Goal: Task Accomplishment & Management: Manage account settings

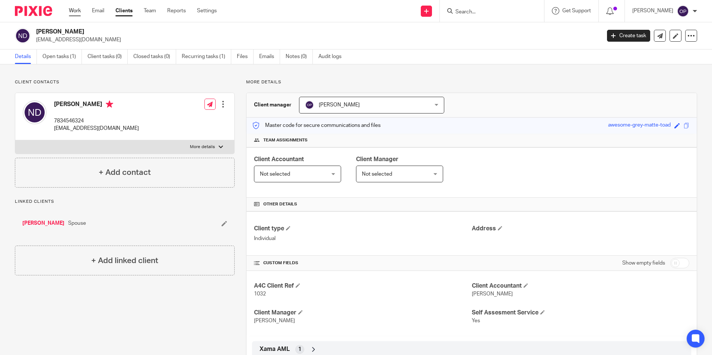
click at [72, 8] on link "Work" at bounding box center [75, 10] width 12 height 7
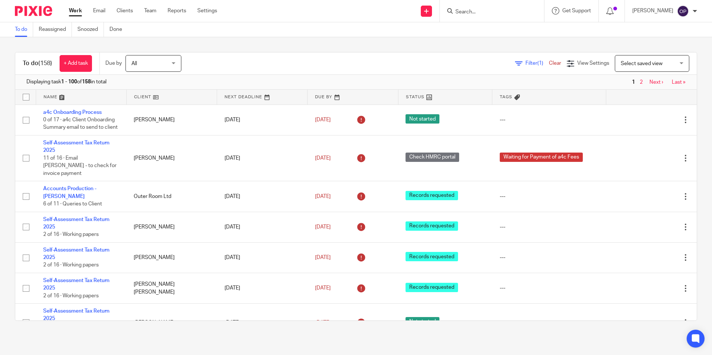
click at [525, 61] on span "Filter (1)" at bounding box center [536, 63] width 23 height 5
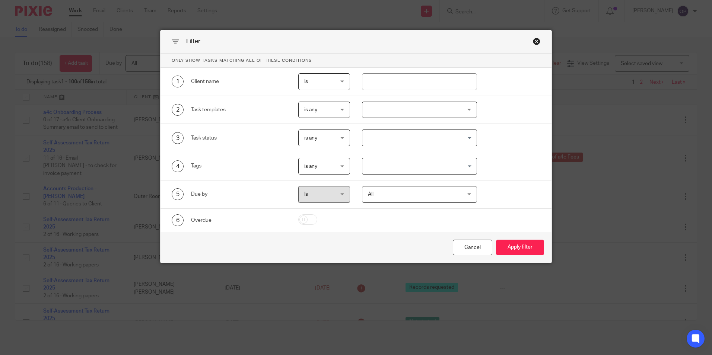
click at [389, 106] on div at bounding box center [419, 110] width 115 height 17
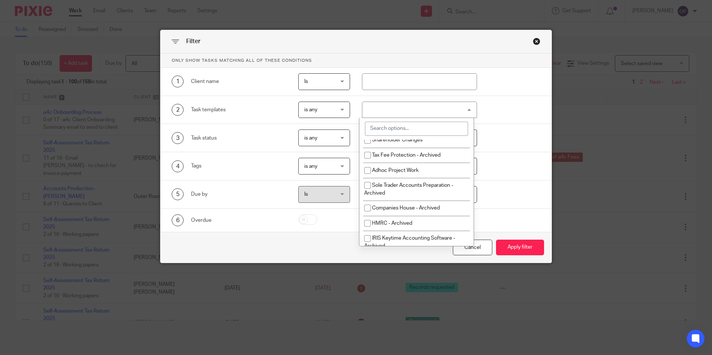
scroll to position [670, 0]
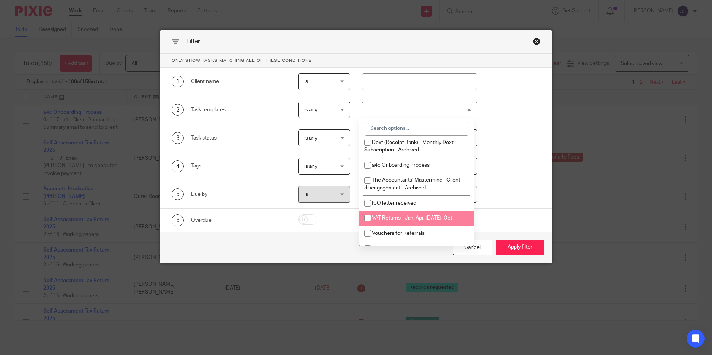
click at [414, 221] on span "VAT Returns - Jan, Apr, [DATE], Oct" at bounding box center [412, 217] width 80 height 5
checkbox input "true"
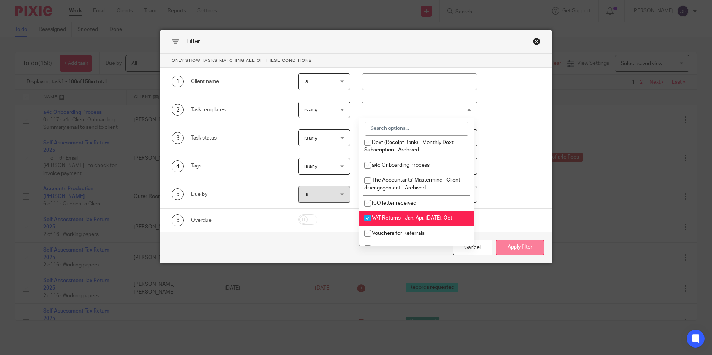
click at [533, 253] on button "Apply filter" at bounding box center [520, 248] width 48 height 16
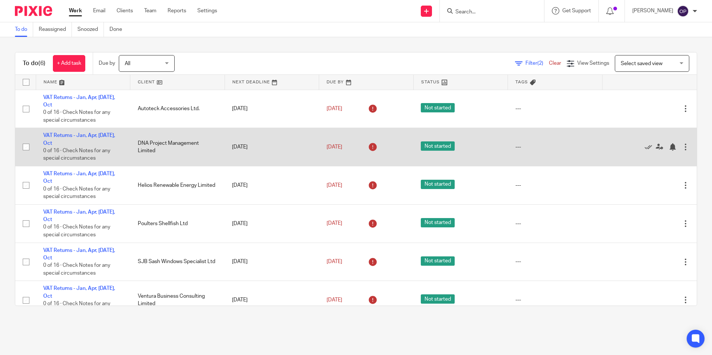
drag, startPoint x: 94, startPoint y: 129, endPoint x: 93, endPoint y: 137, distance: 8.2
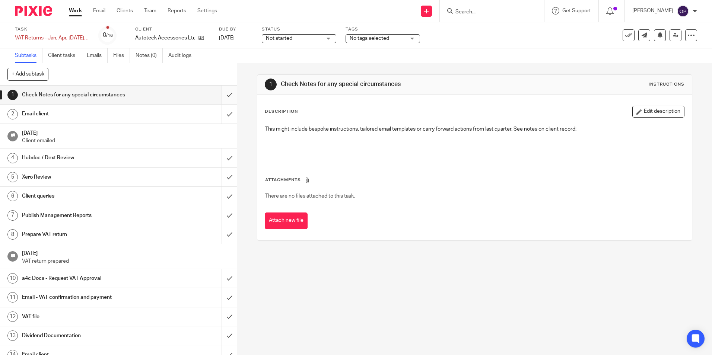
click at [226, 93] on input "submit" at bounding box center [118, 95] width 237 height 19
click at [313, 39] on span "Not started" at bounding box center [294, 39] width 56 height 8
click at [223, 94] on input "submit" at bounding box center [118, 95] width 237 height 19
click at [223, 96] on input "submit" at bounding box center [118, 95] width 237 height 19
click at [221, 97] on input "submit" at bounding box center [118, 95] width 237 height 19
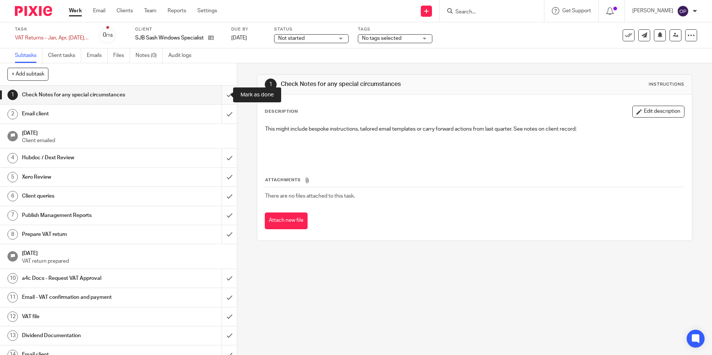
click at [222, 96] on input "submit" at bounding box center [118, 95] width 237 height 19
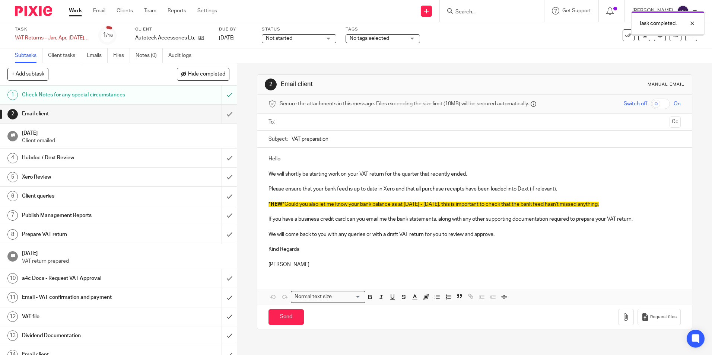
click at [294, 40] on span "Not started" at bounding box center [294, 39] width 56 height 8
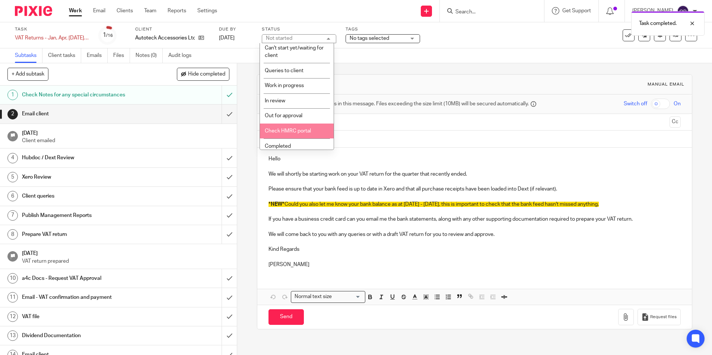
scroll to position [52, 0]
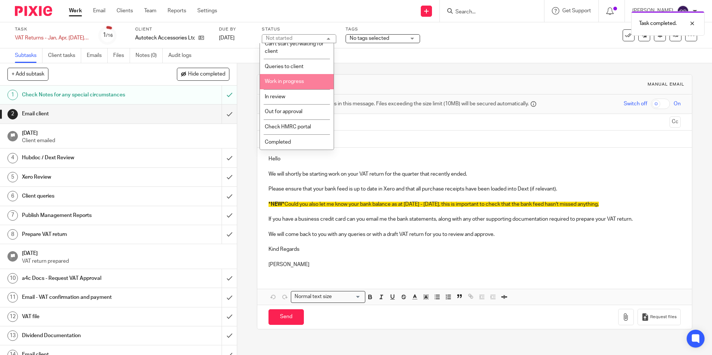
click at [298, 85] on li "Work in progress" at bounding box center [297, 81] width 74 height 15
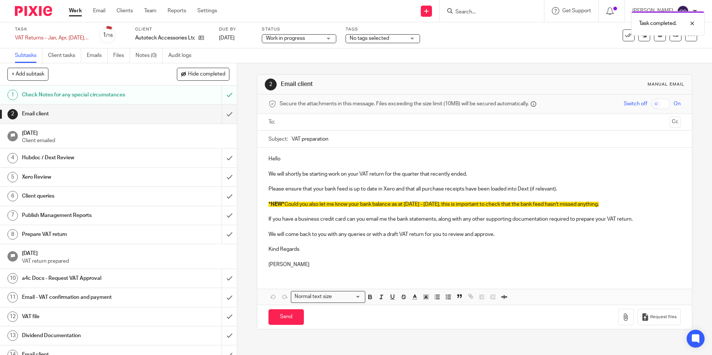
click at [332, 196] on p at bounding box center [474, 196] width 412 height 7
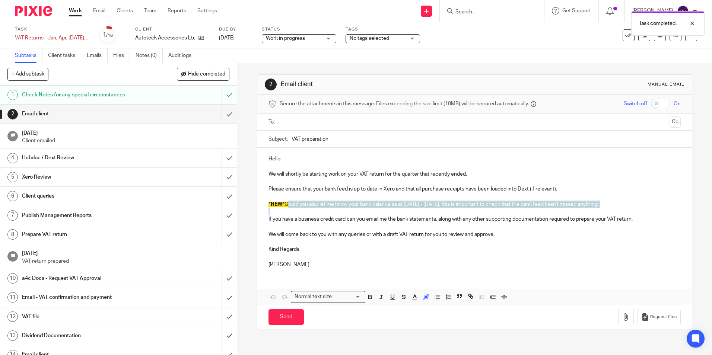
drag, startPoint x: 285, startPoint y: 205, endPoint x: 245, endPoint y: 210, distance: 40.9
click at [245, 210] on div "2 Email client Manual email Secure the attachments in this message. Files excee…" at bounding box center [474, 209] width 475 height 292
click at [284, 204] on span "Could you also let me know your bank balance as at May - July, 2025, this is im…" at bounding box center [441, 204] width 314 height 5
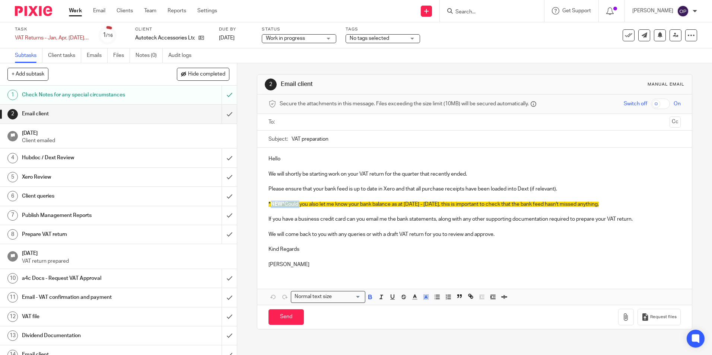
drag, startPoint x: 284, startPoint y: 204, endPoint x: 269, endPoint y: 205, distance: 15.7
click at [269, 205] on p "*NEW* Could you also let me know your bank balance as at May - July, 2025, this…" at bounding box center [474, 204] width 412 height 7
click at [279, 207] on p "*NEW* Could you also let me know your bank balance as at May - July, 2025, this…" at bounding box center [474, 204] width 412 height 7
drag, startPoint x: 284, startPoint y: 205, endPoint x: 266, endPoint y: 204, distance: 17.5
click at [268, 204] on p "*NEW* Could you also let me know your bank balance as at May - July, 2025, this…" at bounding box center [474, 204] width 412 height 7
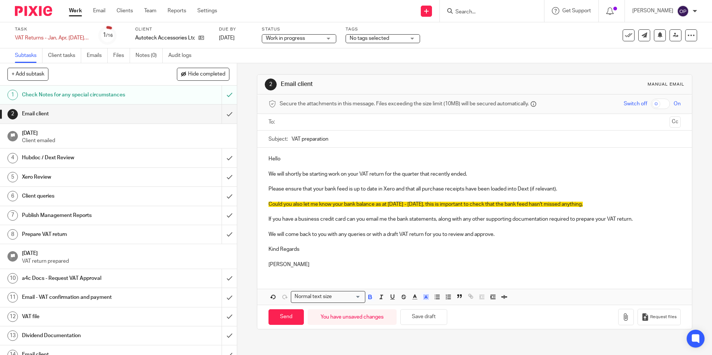
click at [307, 123] on input "text" at bounding box center [474, 122] width 384 height 9
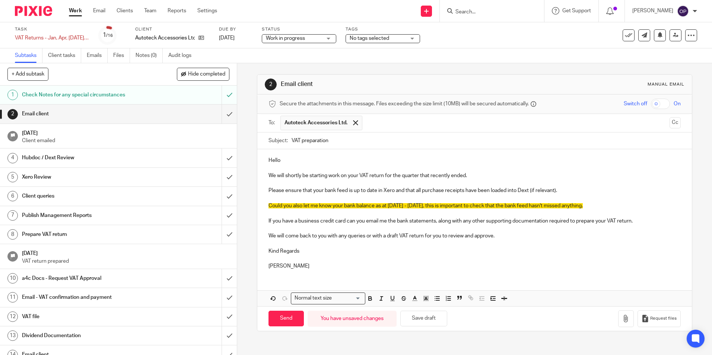
click at [326, 162] on p "Hello" at bounding box center [474, 160] width 412 height 7
click at [224, 111] on input "submit" at bounding box center [118, 114] width 237 height 19
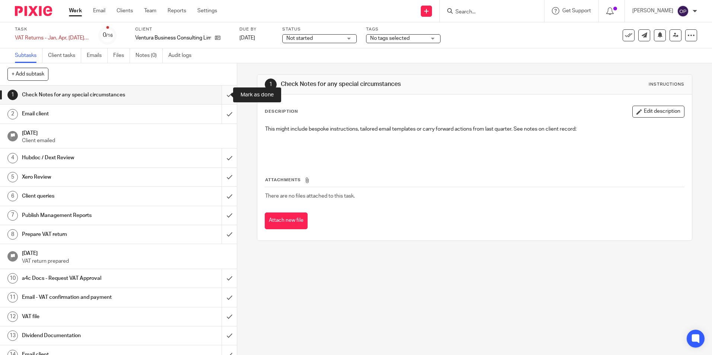
click at [223, 100] on input "submit" at bounding box center [118, 95] width 237 height 19
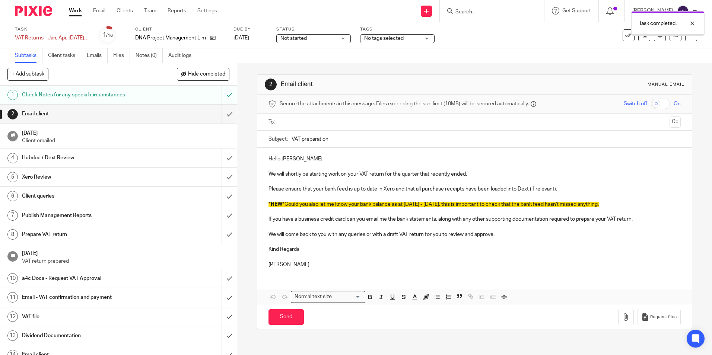
click at [314, 121] on input "text" at bounding box center [474, 122] width 384 height 9
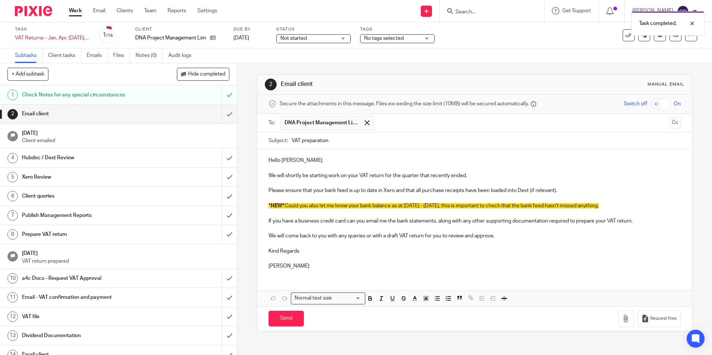
click at [322, 157] on p "Hello Simon" at bounding box center [474, 160] width 412 height 7
drag, startPoint x: 285, startPoint y: 208, endPoint x: 264, endPoint y: 208, distance: 20.8
click at [264, 208] on div "Hello Simon, We will shortly be starting work on your VAT return for the quarte…" at bounding box center [474, 212] width 434 height 126
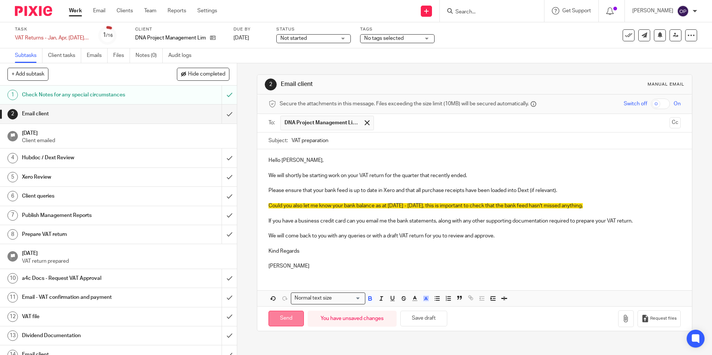
click at [282, 313] on input "Send" at bounding box center [285, 319] width 35 height 16
click at [329, 34] on div "Not started Not started" at bounding box center [313, 38] width 74 height 9
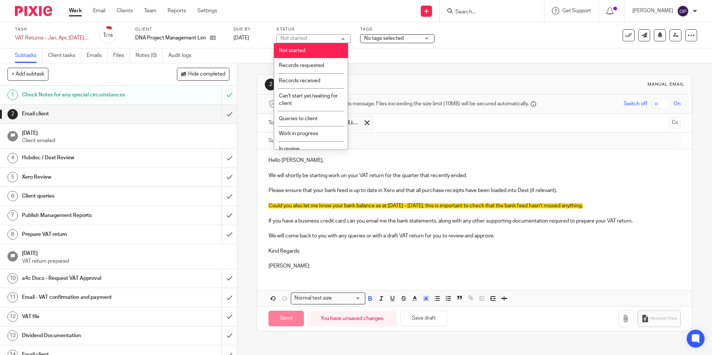
type input "Sent"
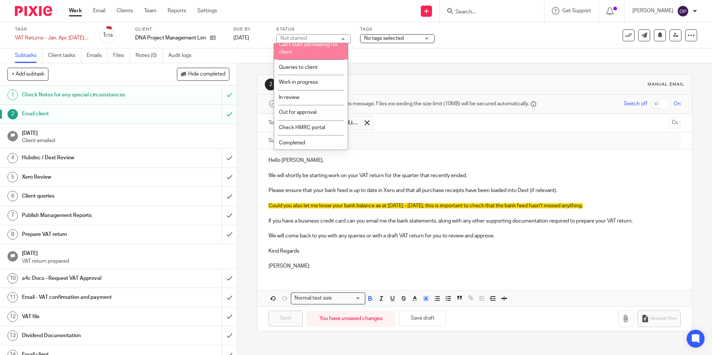
scroll to position [52, 0]
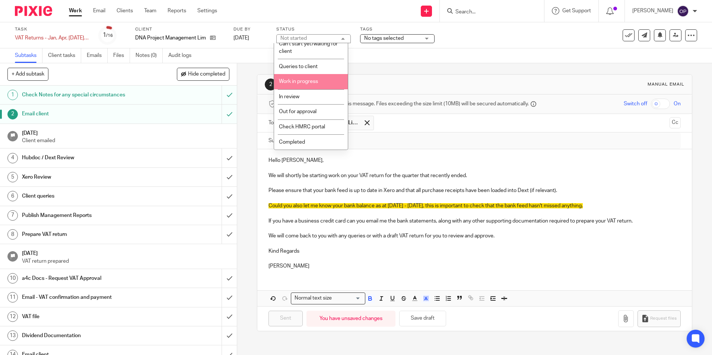
click at [319, 84] on li "Work in progress" at bounding box center [311, 81] width 74 height 15
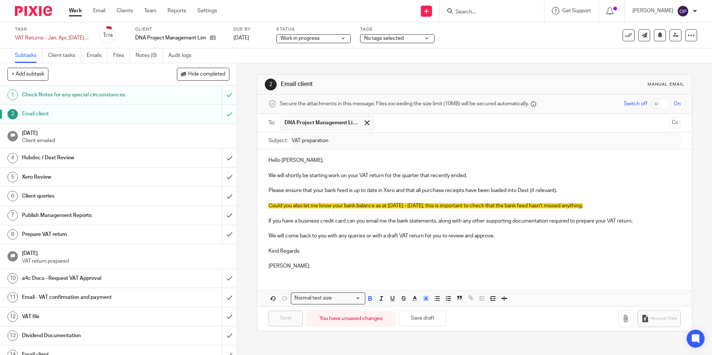
click at [340, 40] on div "Work in progress Work in progress" at bounding box center [313, 38] width 74 height 9
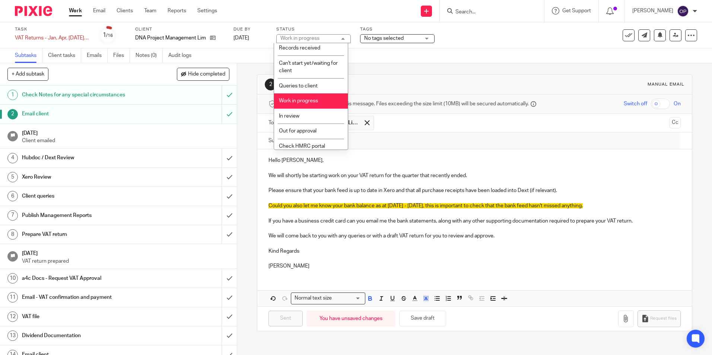
scroll to position [0, 0]
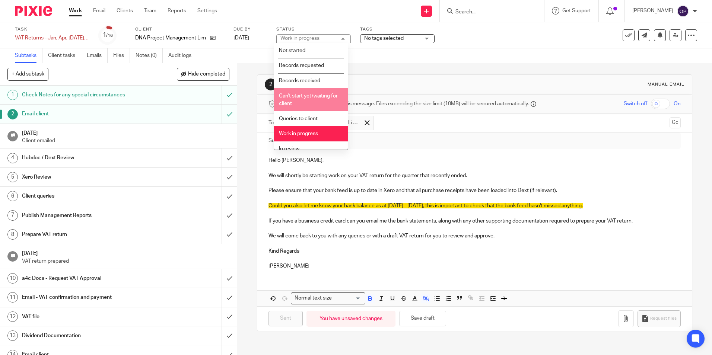
click at [318, 100] on li "Can't start yet/waiting for client" at bounding box center [311, 99] width 74 height 23
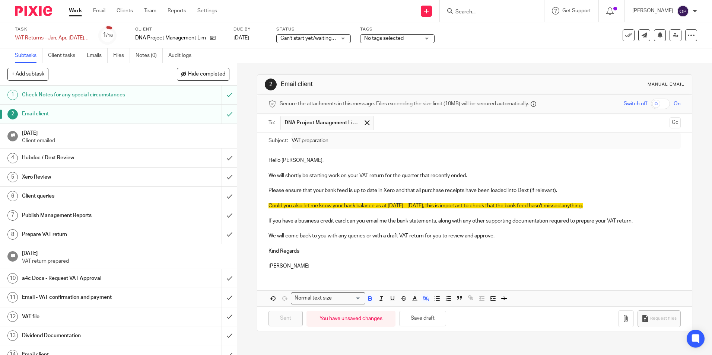
click at [385, 35] on span "No tags selected" at bounding box center [392, 39] width 56 height 8
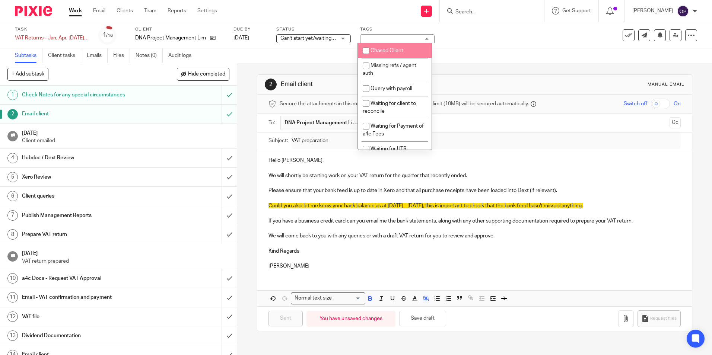
click at [404, 45] on li "Chased Client" at bounding box center [395, 50] width 74 height 15
checkbox input "true"
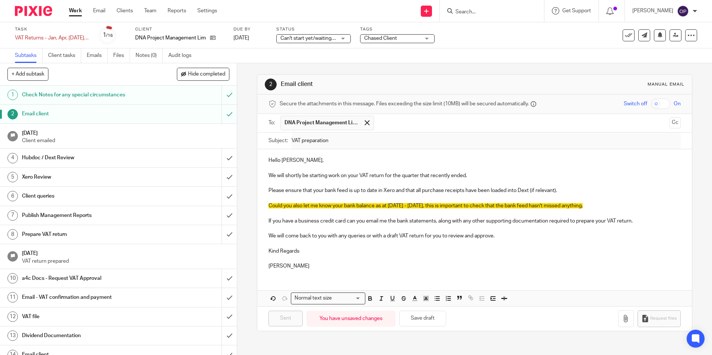
click at [464, 176] on p "We will shortly be starting work on your VAT return for the quarter that recent…" at bounding box center [474, 175] width 412 height 7
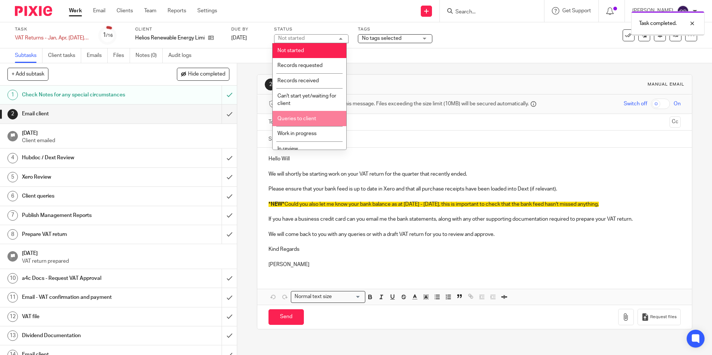
scroll to position [52, 0]
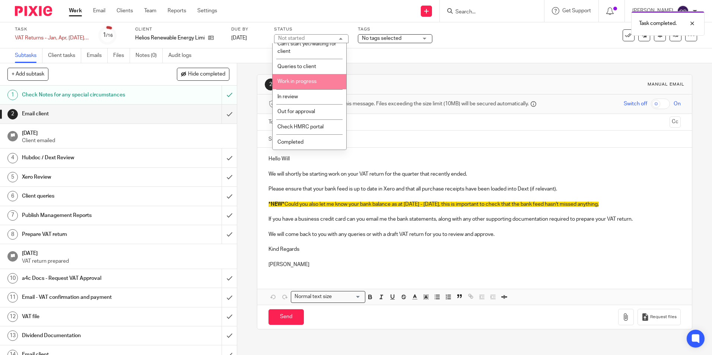
click at [310, 87] on li "Work in progress" at bounding box center [309, 81] width 74 height 15
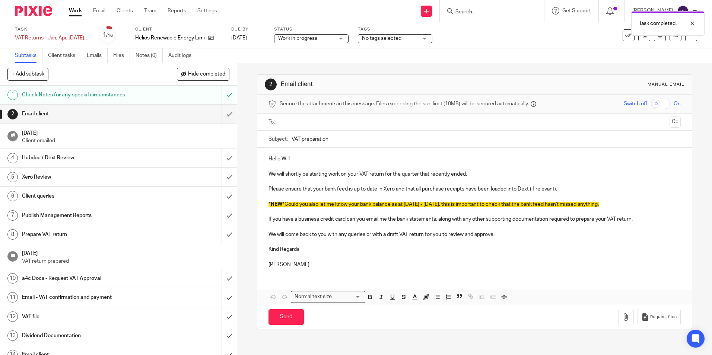
click at [332, 124] on input "text" at bounding box center [474, 122] width 384 height 9
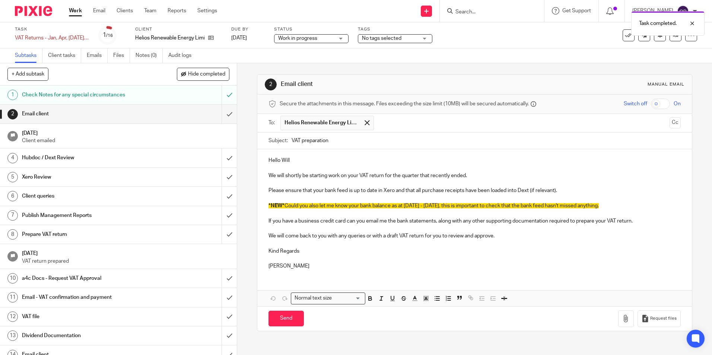
click at [316, 162] on p "Hello Will" at bounding box center [474, 160] width 412 height 7
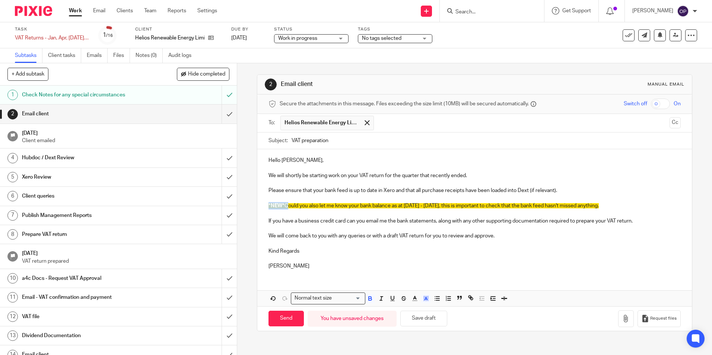
drag, startPoint x: 284, startPoint y: 207, endPoint x: 253, endPoint y: 205, distance: 31.0
click at [253, 205] on div "2 Email client Manual email Secure the attachments in this message. Files excee…" at bounding box center [474, 209] width 475 height 292
click at [290, 314] on input "Send" at bounding box center [285, 319] width 35 height 16
type input "Sent"
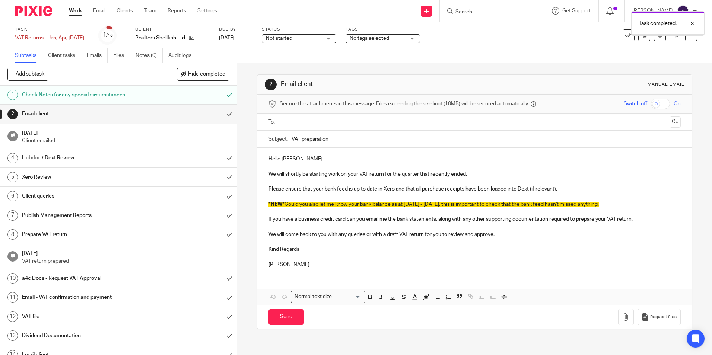
drag, startPoint x: 0, startPoint y: 0, endPoint x: 291, endPoint y: 124, distance: 316.5
click at [291, 124] on input "text" at bounding box center [474, 122] width 384 height 9
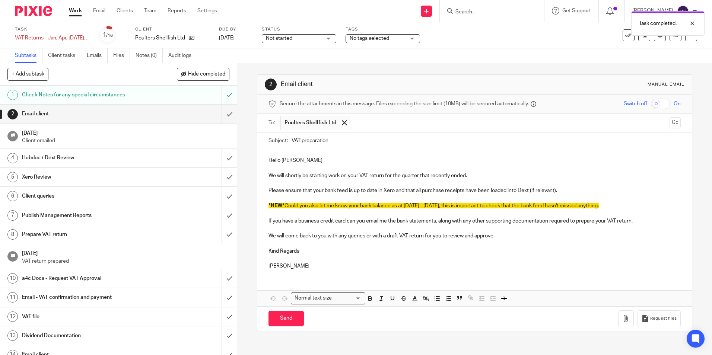
click at [300, 159] on p "Hello Darren" at bounding box center [474, 160] width 412 height 7
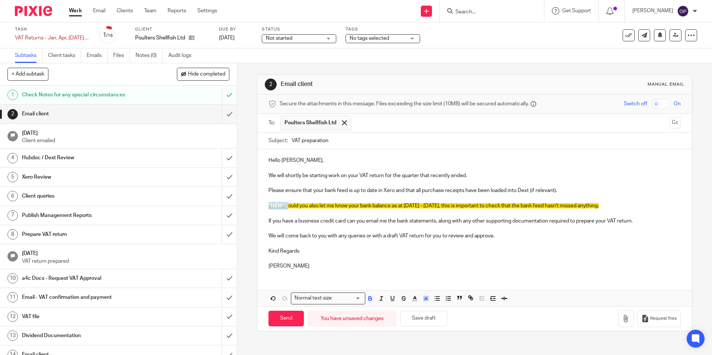
drag, startPoint x: 284, startPoint y: 207, endPoint x: 266, endPoint y: 207, distance: 17.5
click at [268, 207] on p "*NEW* Could you also let me know your bank balance as at May - July, 2025, this…" at bounding box center [474, 205] width 412 height 7
click at [274, 315] on input "Send" at bounding box center [285, 319] width 35 height 16
type input "Sent"
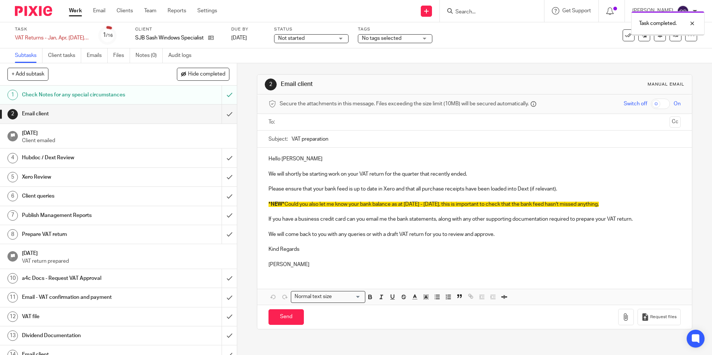
click at [321, 119] on input "text" at bounding box center [474, 122] width 384 height 9
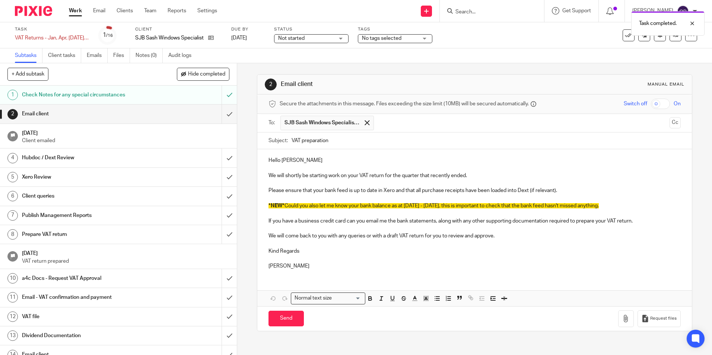
click at [324, 157] on p "Hello Stephen" at bounding box center [474, 160] width 412 height 7
drag, startPoint x: 285, startPoint y: 209, endPoint x: 266, endPoint y: 207, distance: 19.0
click at [268, 207] on p "*NEW* Could you also let me know your bank balance as at May - July, 2025, this…" at bounding box center [474, 205] width 412 height 7
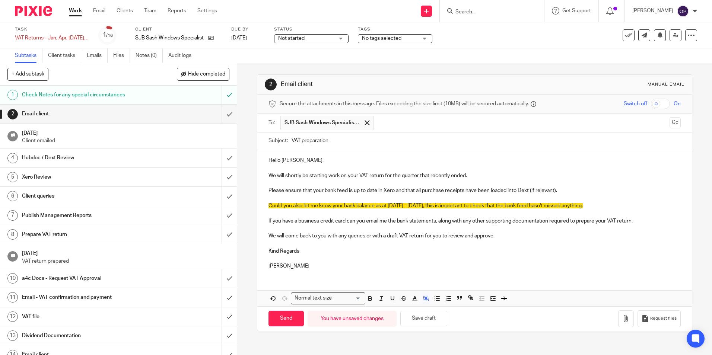
drag, startPoint x: 595, startPoint y: 205, endPoint x: 206, endPoint y: 206, distance: 388.5
click at [206, 206] on div "+ Add subtask Hide completed Cancel + Add 1 Check Notes for any special circums…" at bounding box center [356, 209] width 712 height 292
click at [424, 298] on polyline "button" at bounding box center [425, 298] width 3 height 3
click at [406, 311] on ul "Compact color picker" at bounding box center [437, 317] width 90 height 22
click at [409, 307] on li "color:#FFFFFF" at bounding box center [409, 309] width 6 height 6
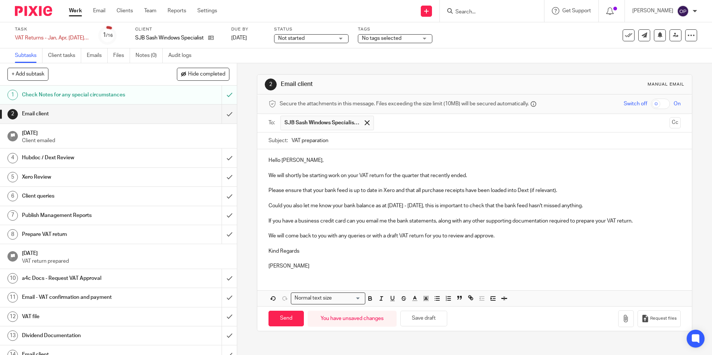
click at [419, 280] on div "Hello Stephen, We will shortly be starting work on your VAT return for the quar…" at bounding box center [474, 227] width 434 height 157
click at [283, 316] on input "Send" at bounding box center [285, 319] width 35 height 16
type input "Sent"
click at [309, 42] on span "Not started" at bounding box center [306, 39] width 56 height 8
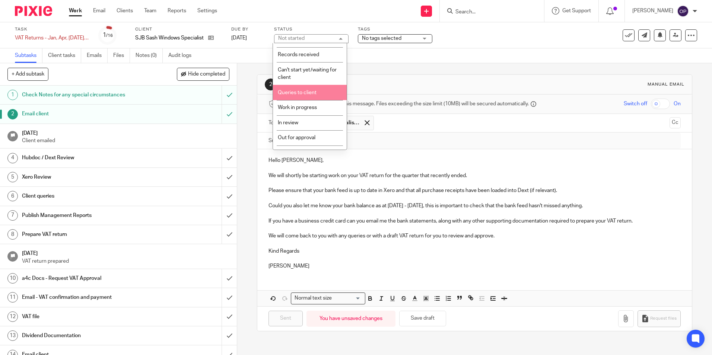
scroll to position [52, 0]
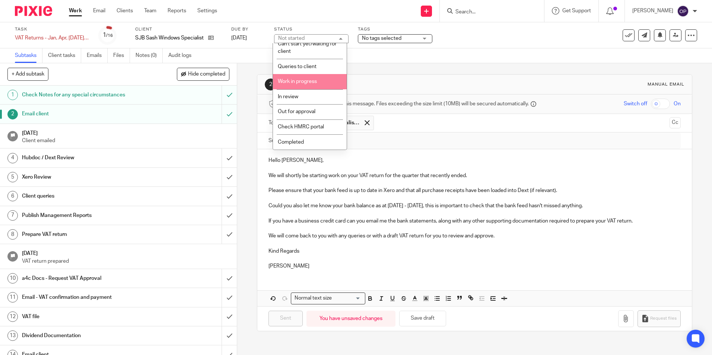
click at [313, 86] on li "Work in progress" at bounding box center [310, 81] width 74 height 15
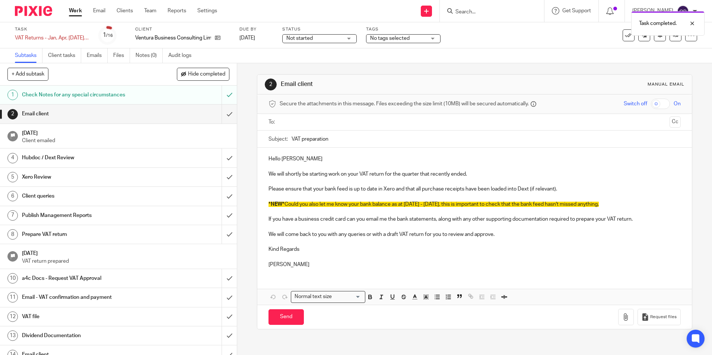
click at [295, 127] on ul at bounding box center [474, 122] width 389 height 12
click at [298, 122] on input "text" at bounding box center [474, 122] width 384 height 9
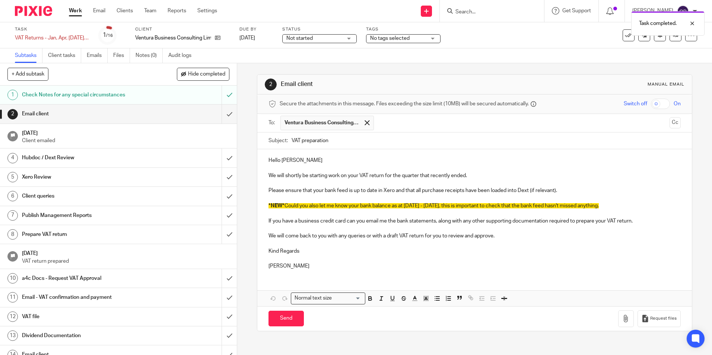
click at [306, 165] on p at bounding box center [474, 167] width 412 height 7
click at [303, 160] on p "Hello Neil" at bounding box center [474, 160] width 412 height 7
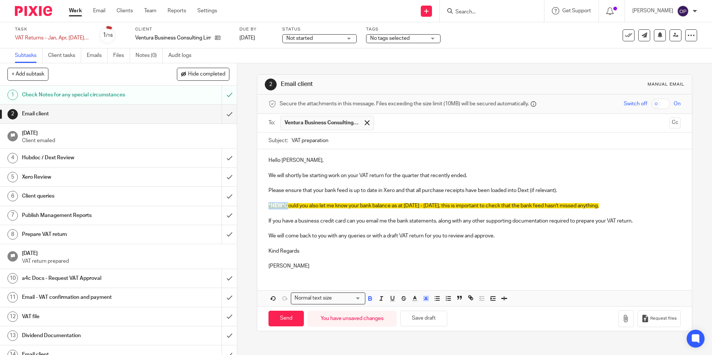
drag, startPoint x: 285, startPoint y: 206, endPoint x: 257, endPoint y: 206, distance: 27.9
click at [257, 206] on div "Hello Neil, We will shortly be starting work on your VAT return for the quarter…" at bounding box center [474, 212] width 434 height 126
click at [293, 321] on input "Send" at bounding box center [285, 319] width 35 height 16
type input "Sent"
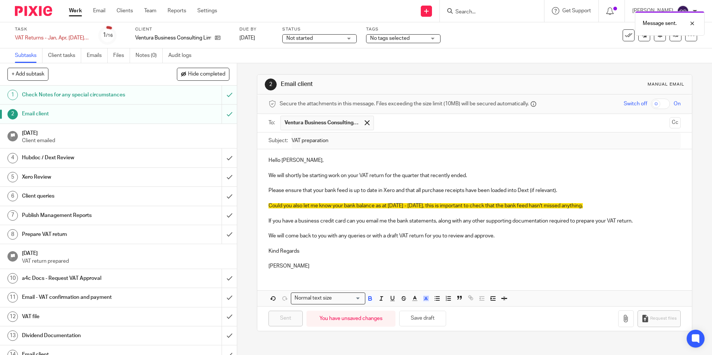
click at [333, 36] on span "Not started" at bounding box center [314, 39] width 56 height 8
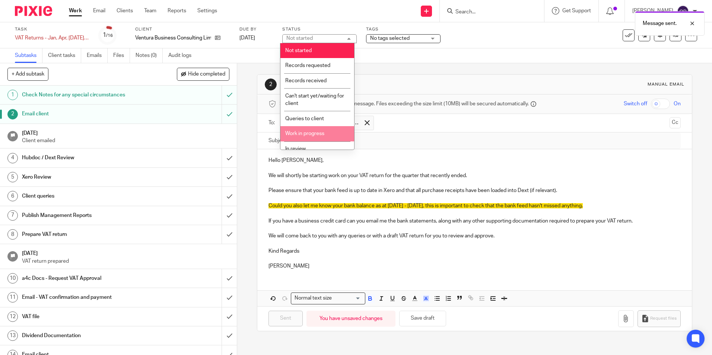
click at [321, 129] on li "Work in progress" at bounding box center [317, 133] width 74 height 15
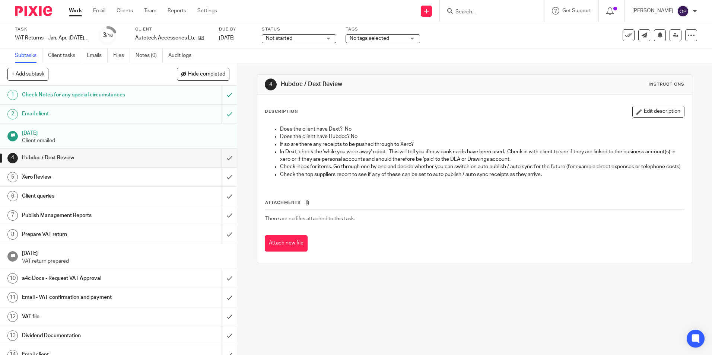
click at [305, 41] on span "Not started" at bounding box center [294, 39] width 56 height 8
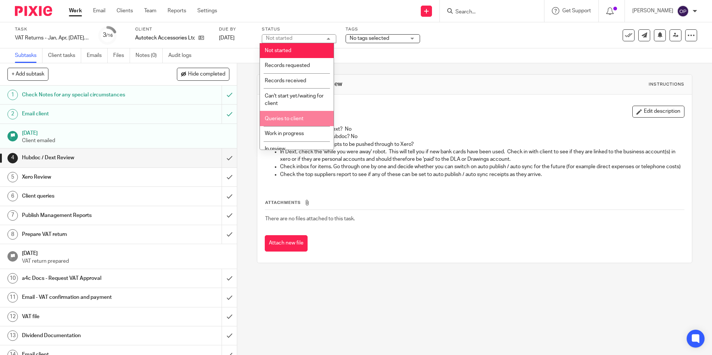
click at [301, 114] on li "Queries to client" at bounding box center [297, 118] width 74 height 15
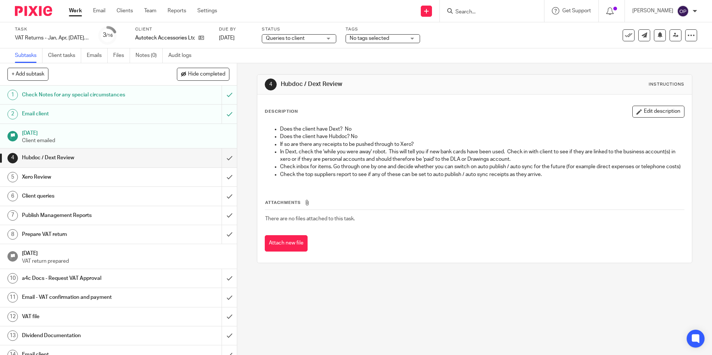
click at [370, 41] on span "No tags selected" at bounding box center [368, 38] width 39 height 5
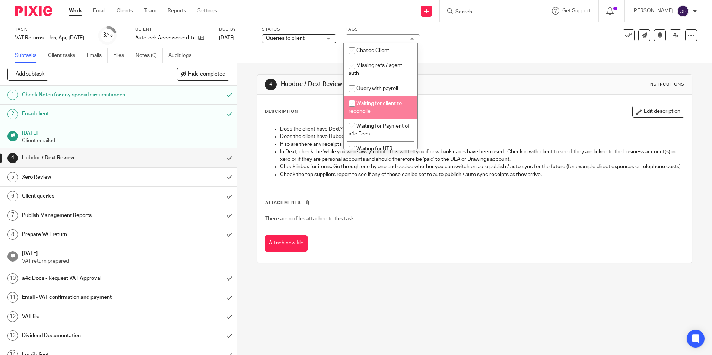
scroll to position [52, 0]
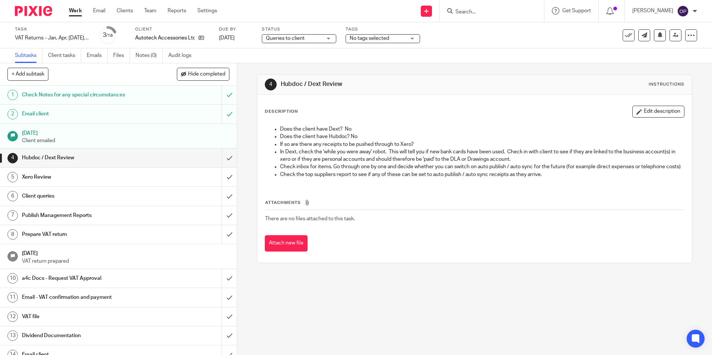
click at [432, 244] on div "Attach new file" at bounding box center [474, 243] width 419 height 17
click at [300, 42] on div "Not started Not started" at bounding box center [311, 38] width 74 height 9
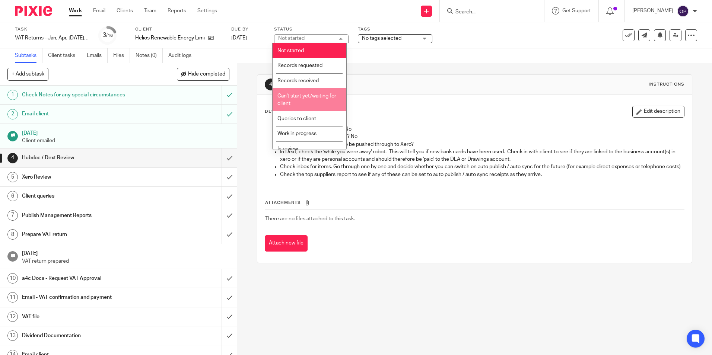
scroll to position [52, 0]
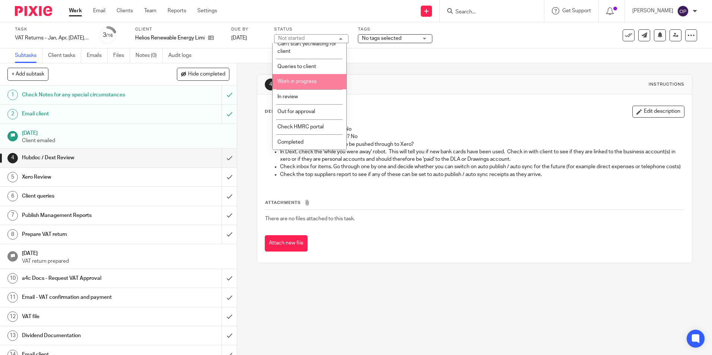
click at [313, 79] on span "Work in progress" at bounding box center [296, 81] width 39 height 5
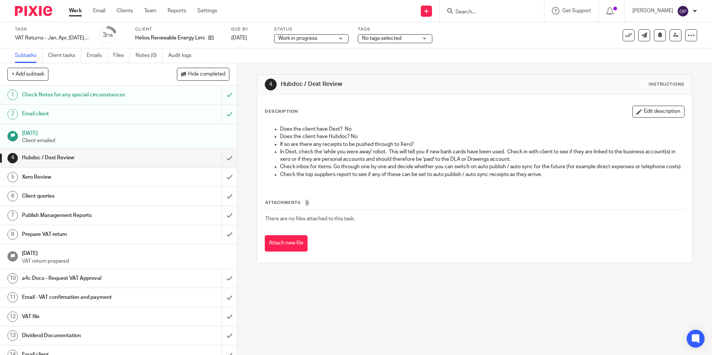
click at [408, 263] on div "Description Edit description Does the client have Dext? No Does the client have…" at bounding box center [474, 179] width 434 height 168
click at [289, 36] on span "Not started" at bounding box center [279, 38] width 26 height 5
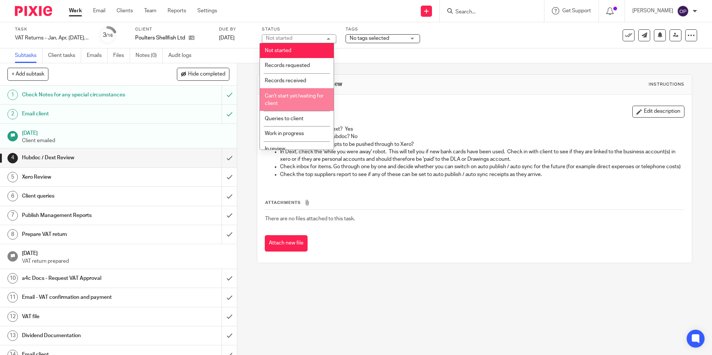
click at [301, 99] on li "Can't start yet/waiting for client" at bounding box center [297, 99] width 74 height 23
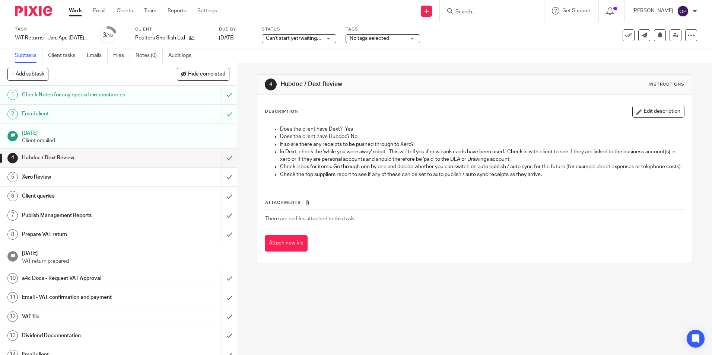
click at [363, 42] on span "No tags selected" at bounding box center [377, 39] width 56 height 8
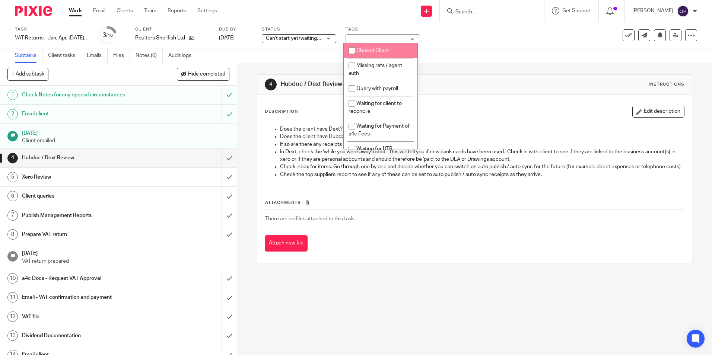
click at [377, 49] on span "Chased Client" at bounding box center [372, 50] width 33 height 5
checkbox input "true"
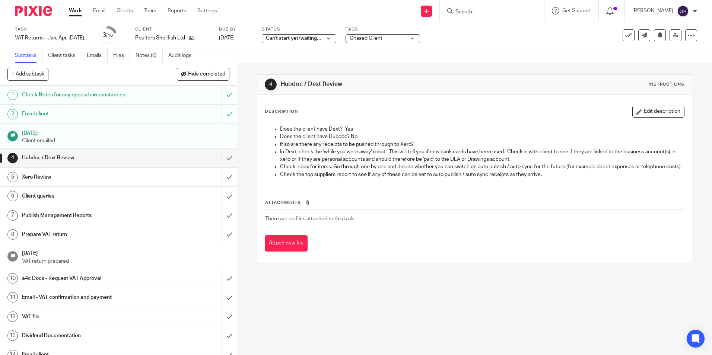
click at [400, 242] on div "Attach new file" at bounding box center [474, 243] width 419 height 17
